Goal: Task Accomplishment & Management: Use online tool/utility

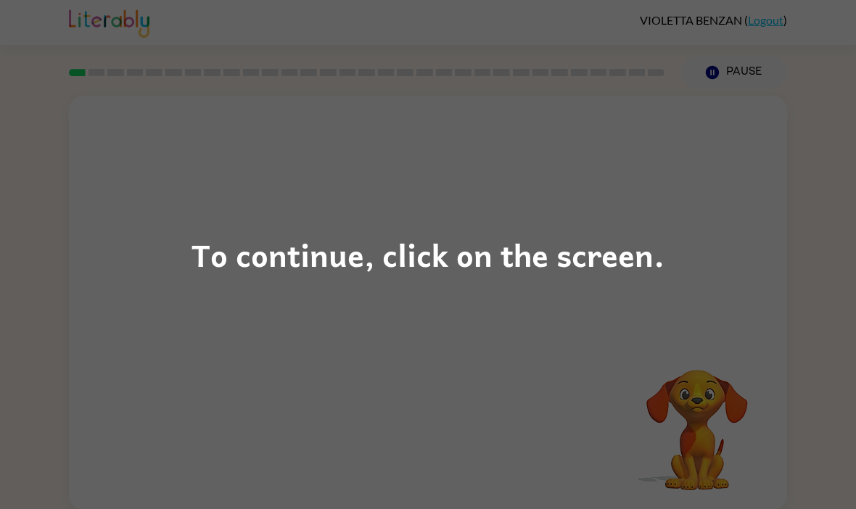
click at [721, 283] on div "To continue, click on the screen." at bounding box center [428, 254] width 856 height 509
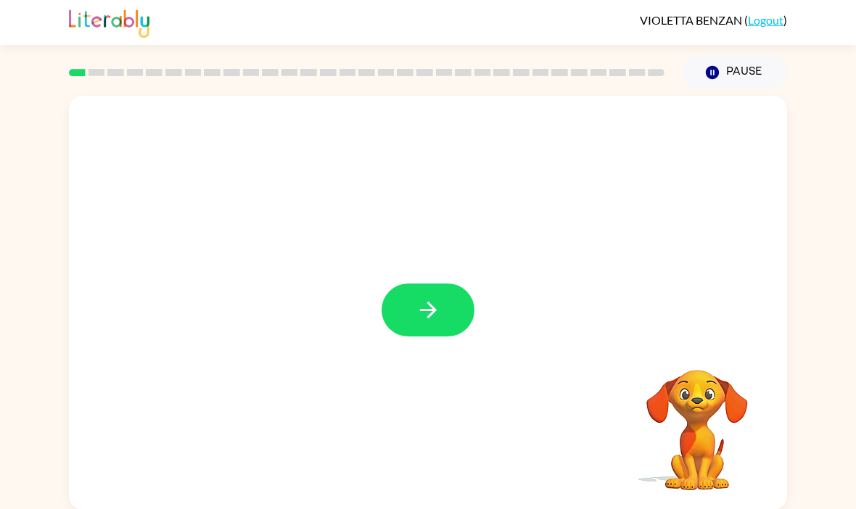
click at [406, 310] on button "button" at bounding box center [428, 310] width 93 height 53
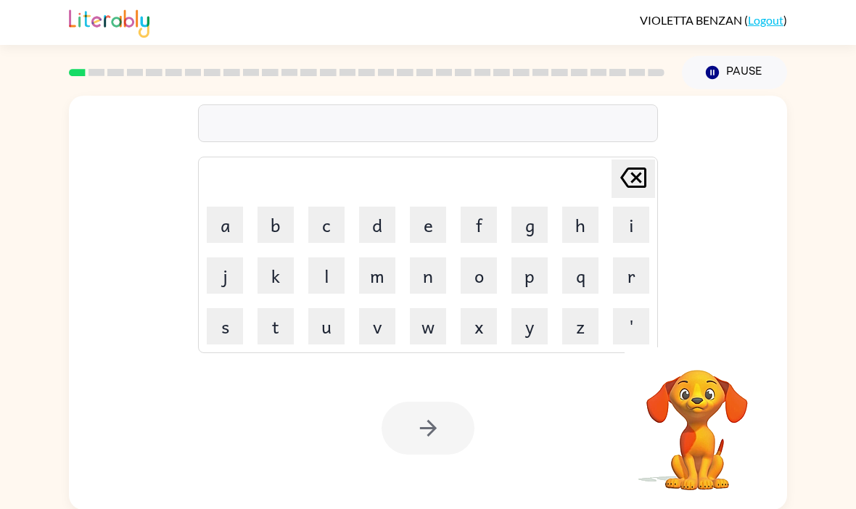
click at [278, 228] on button "b" at bounding box center [275, 225] width 36 height 36
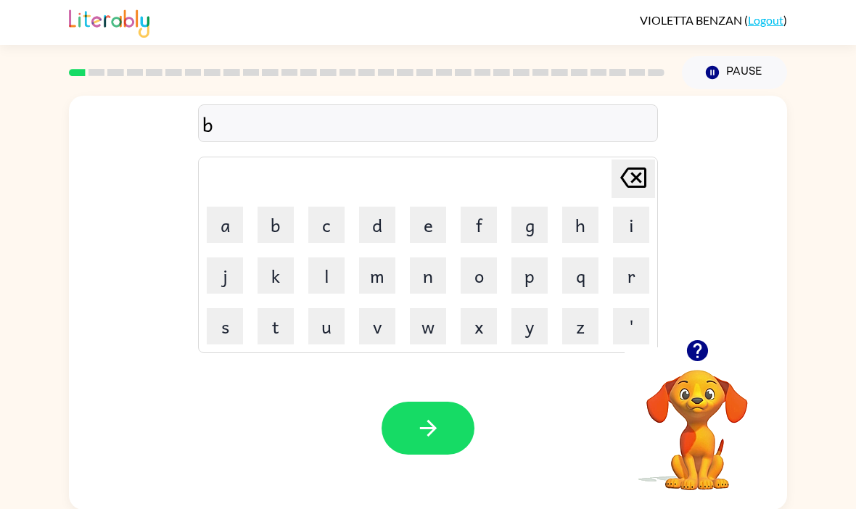
click at [482, 282] on button "o" at bounding box center [479, 275] width 36 height 36
click at [268, 224] on button "b" at bounding box center [275, 225] width 36 height 36
click at [637, 170] on icon at bounding box center [633, 178] width 26 height 20
click at [380, 226] on button "d" at bounding box center [377, 225] width 36 height 36
click at [698, 356] on icon "button" at bounding box center [697, 350] width 25 height 25
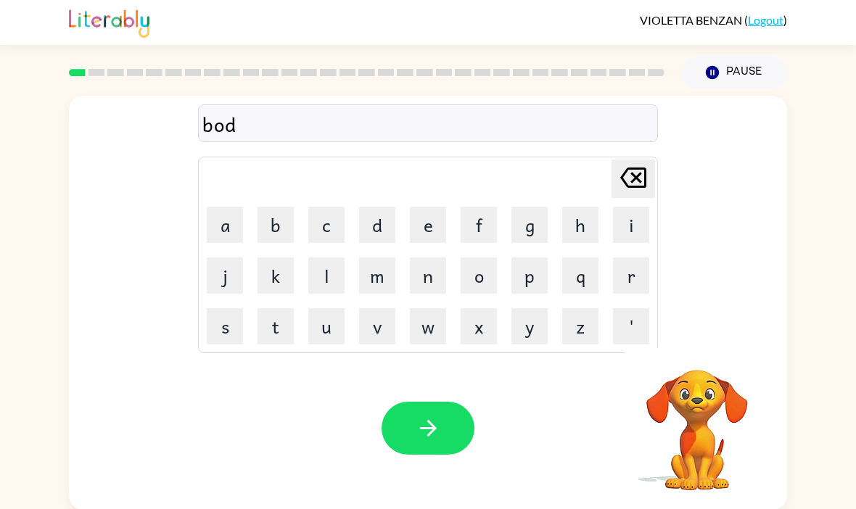
click at [422, 227] on button "e" at bounding box center [428, 225] width 36 height 36
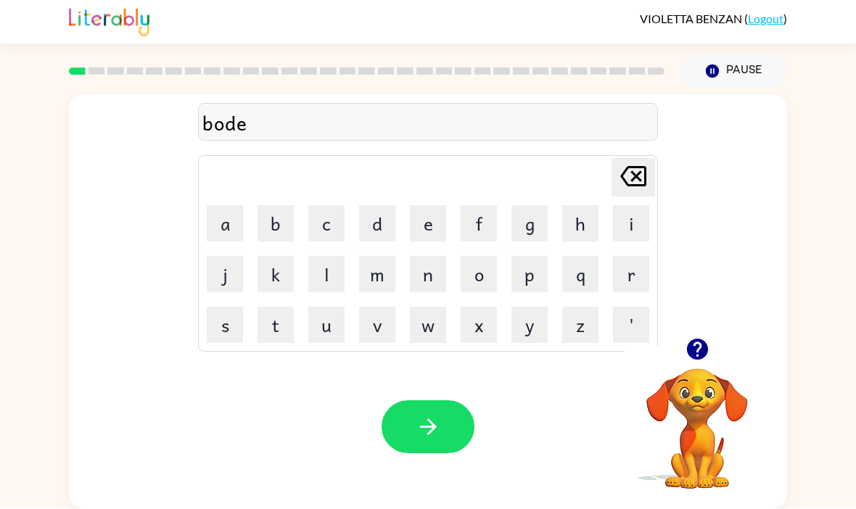
click at [637, 257] on button "r" at bounding box center [631, 275] width 36 height 36
click at [471, 401] on button "button" at bounding box center [428, 427] width 93 height 53
click at [645, 257] on button "r" at bounding box center [631, 275] width 36 height 36
click at [236, 206] on button "a" at bounding box center [225, 224] width 36 height 36
click at [437, 257] on button "n" at bounding box center [428, 275] width 36 height 36
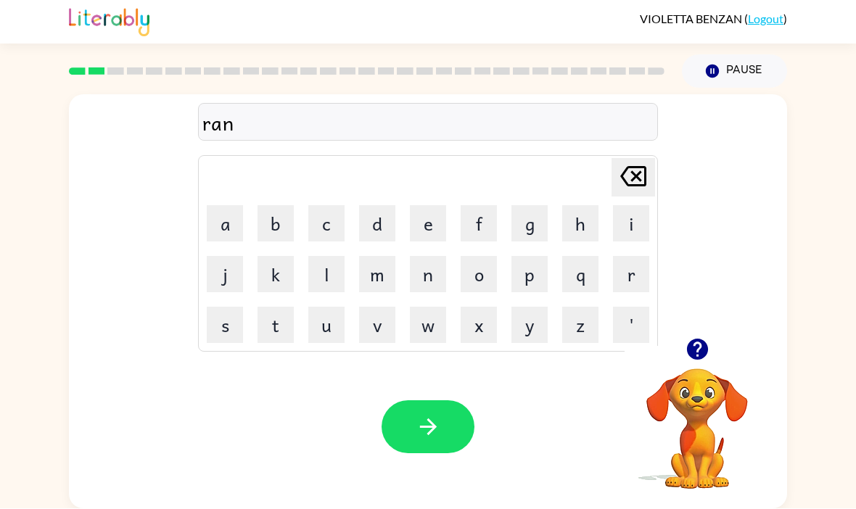
click at [382, 206] on button "d" at bounding box center [377, 224] width 36 height 36
click at [632, 167] on icon at bounding box center [633, 177] width 26 height 20
click at [484, 257] on button "o" at bounding box center [479, 275] width 36 height 36
click at [372, 206] on button "d" at bounding box center [377, 224] width 36 height 36
click at [637, 160] on icon "[PERSON_NAME] last character input" at bounding box center [633, 177] width 35 height 35
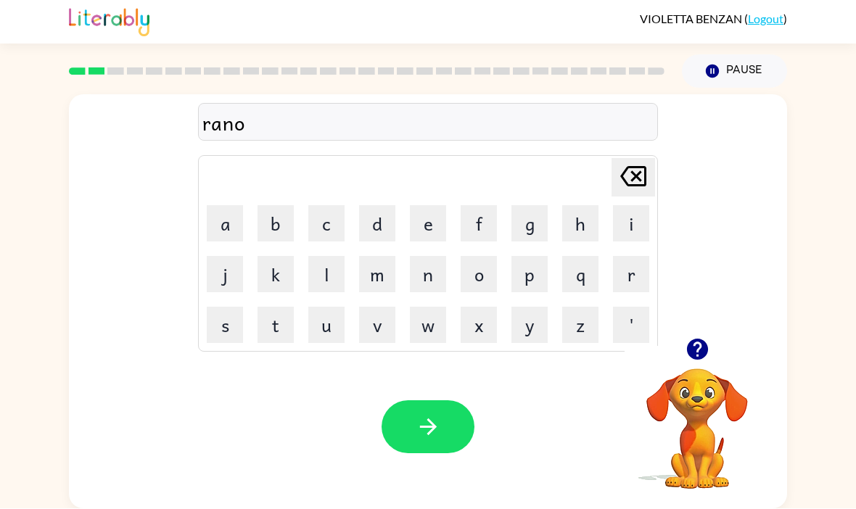
click at [377, 206] on button "d" at bounding box center [377, 224] width 36 height 36
click at [439, 415] on icon "button" at bounding box center [428, 427] width 25 height 25
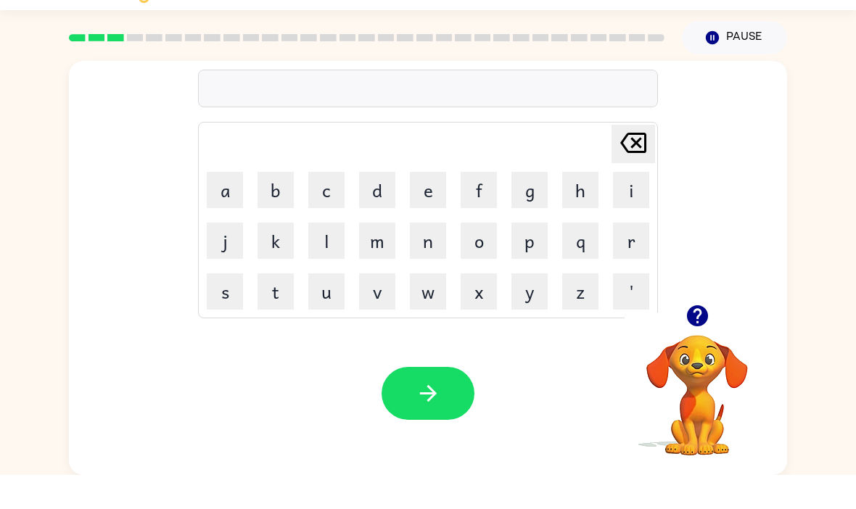
click at [391, 257] on button "m" at bounding box center [377, 275] width 36 height 36
click at [324, 206] on button "c" at bounding box center [326, 224] width 36 height 36
click at [426, 206] on button "e" at bounding box center [428, 224] width 36 height 36
click at [429, 257] on button "n" at bounding box center [428, 275] width 36 height 36
click at [633, 167] on icon at bounding box center [633, 177] width 26 height 20
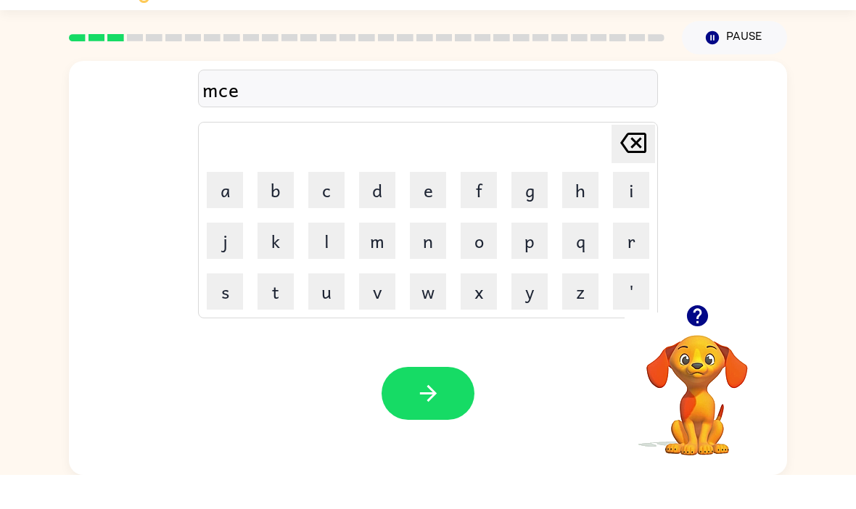
click at [639, 160] on icon "[PERSON_NAME] last character input" at bounding box center [633, 177] width 35 height 35
click at [638, 160] on icon "[PERSON_NAME] last character input" at bounding box center [633, 177] width 35 height 35
click at [334, 206] on button "c" at bounding box center [326, 224] width 36 height 36
click at [440, 206] on button "e" at bounding box center [428, 224] width 36 height 36
click at [424, 257] on button "n" at bounding box center [428, 275] width 36 height 36
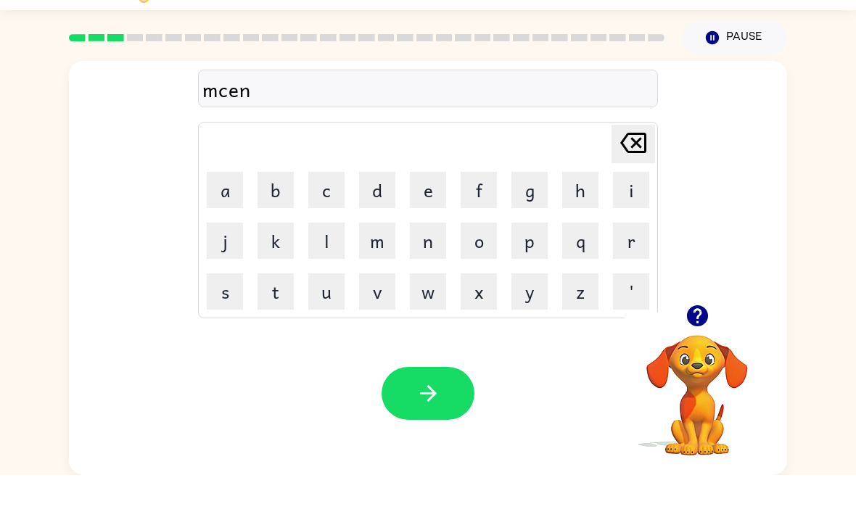
click at [449, 401] on button "button" at bounding box center [428, 427] width 93 height 53
click at [706, 337] on icon "button" at bounding box center [697, 349] width 25 height 25
click at [272, 308] on button "t" at bounding box center [275, 326] width 36 height 36
click at [648, 257] on button "r" at bounding box center [631, 275] width 36 height 36
click at [227, 206] on button "a" at bounding box center [225, 224] width 36 height 36
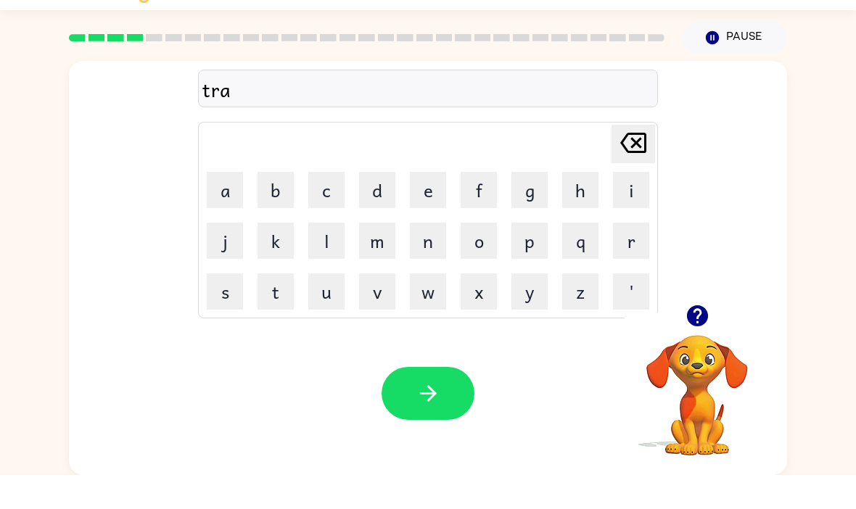
click at [424, 257] on button "n" at bounding box center [428, 275] width 36 height 36
click at [458, 401] on button "button" at bounding box center [428, 427] width 93 height 53
click at [387, 206] on button "d" at bounding box center [377, 224] width 36 height 36
click at [485, 206] on button "f" at bounding box center [479, 224] width 36 height 36
click at [231, 206] on button "a" at bounding box center [225, 224] width 36 height 36
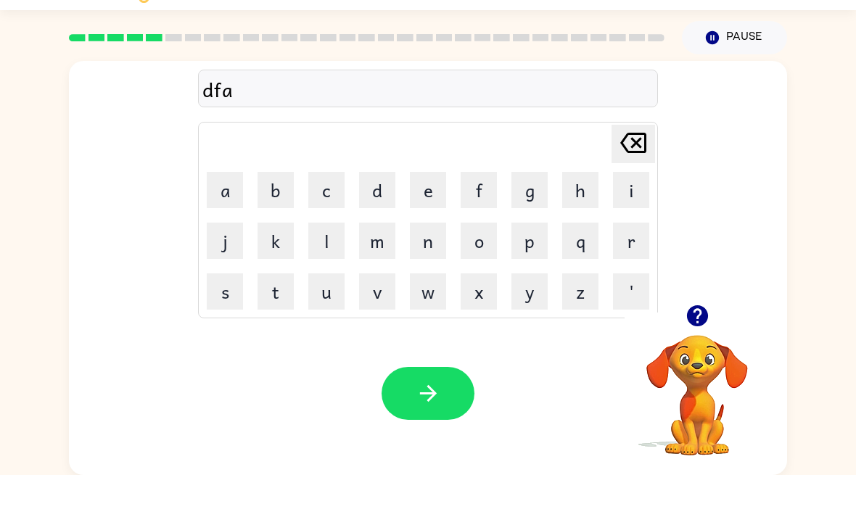
click at [220, 308] on button "s" at bounding box center [225, 326] width 36 height 36
click at [392, 308] on button "v" at bounding box center [377, 326] width 36 height 36
click at [403, 401] on button "button" at bounding box center [428, 427] width 93 height 53
click at [702, 339] on icon "button" at bounding box center [696, 349] width 21 height 21
click at [389, 308] on button "v" at bounding box center [377, 326] width 36 height 36
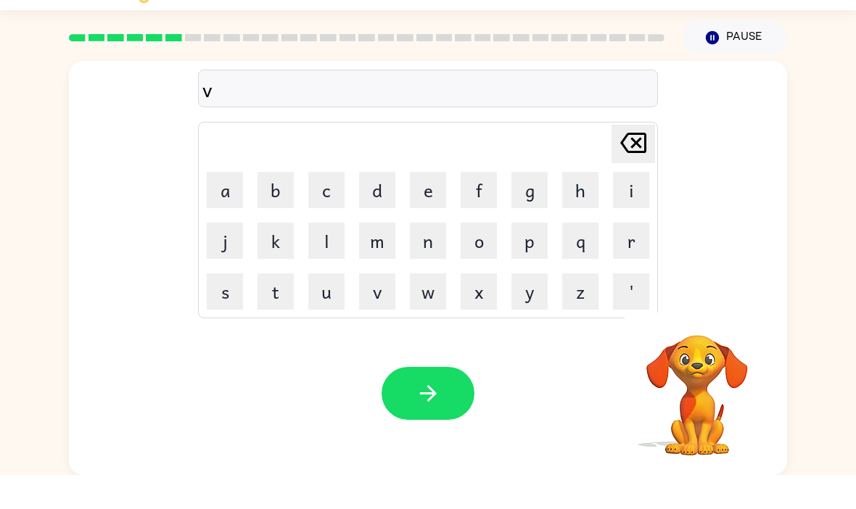
click at [242, 206] on button "a" at bounding box center [225, 224] width 36 height 36
